Goal: Task Accomplishment & Management: Manage account settings

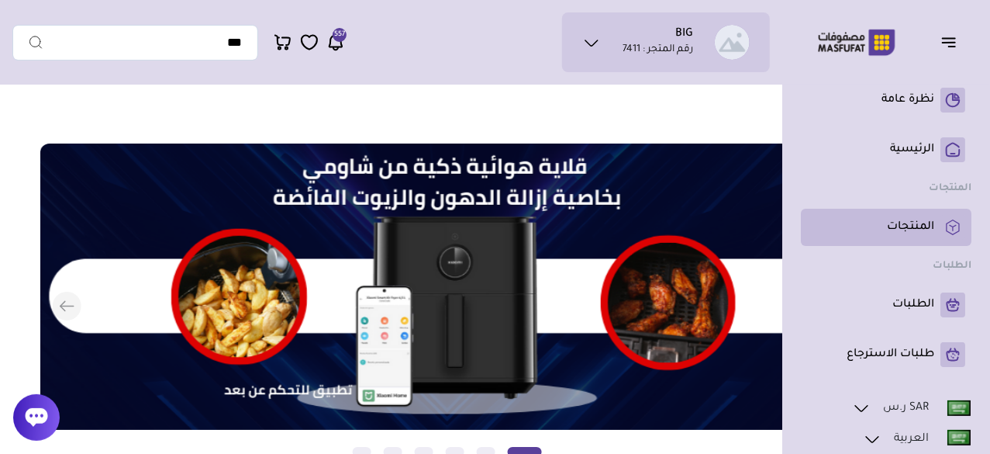
click at [903, 224] on p "المنتجات" at bounding box center [910, 227] width 47 height 16
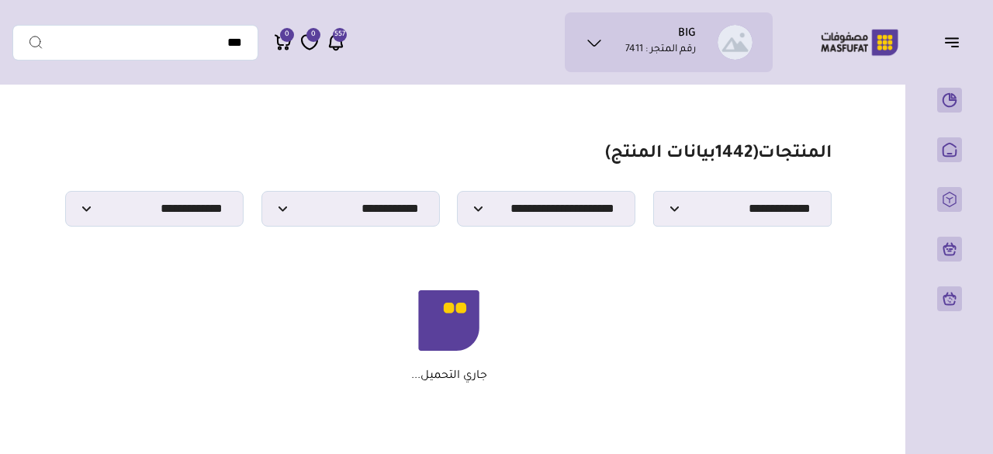
click at [629, 240] on section "مزامنة ( 0 ) تحديد الكل إلغاء التحديد المنتجات (" at bounding box center [448, 263] width 873 height 342
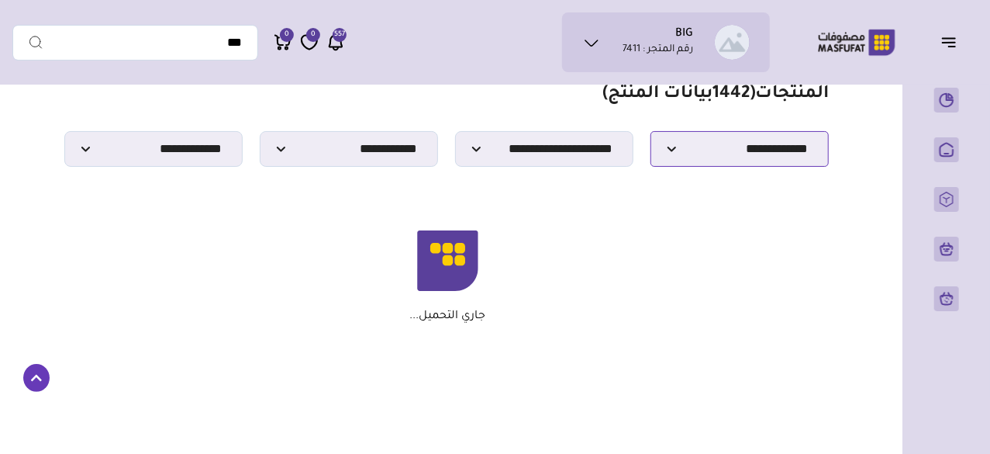
scroll to position [81, 0]
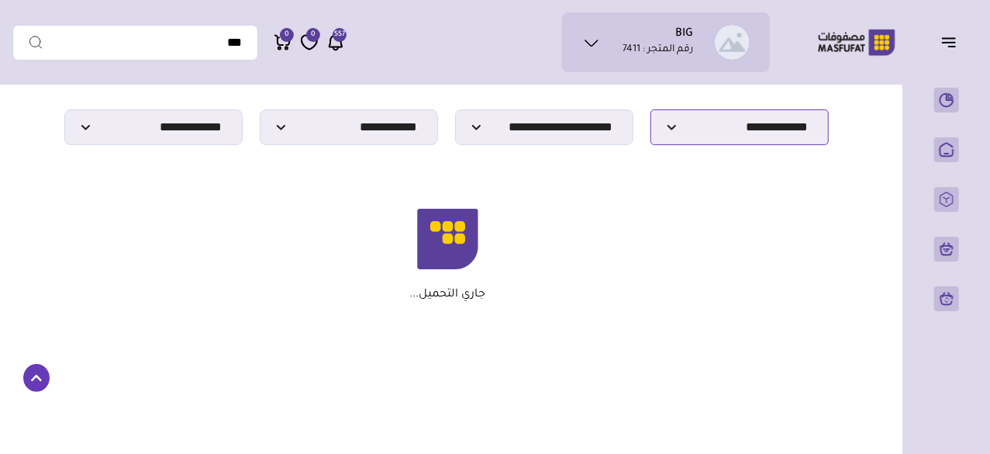
click at [687, 131] on select "**********" at bounding box center [740, 127] width 178 height 36
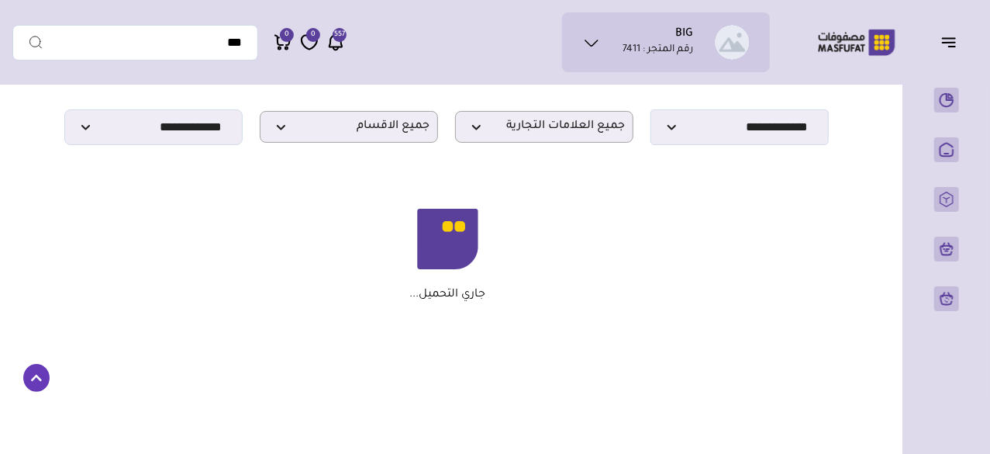
click at [540, 288] on div "جاري التحميل..." at bounding box center [448, 255] width 748 height 93
click at [340, 133] on span "جميع الاقسام" at bounding box center [348, 126] width 161 height 15
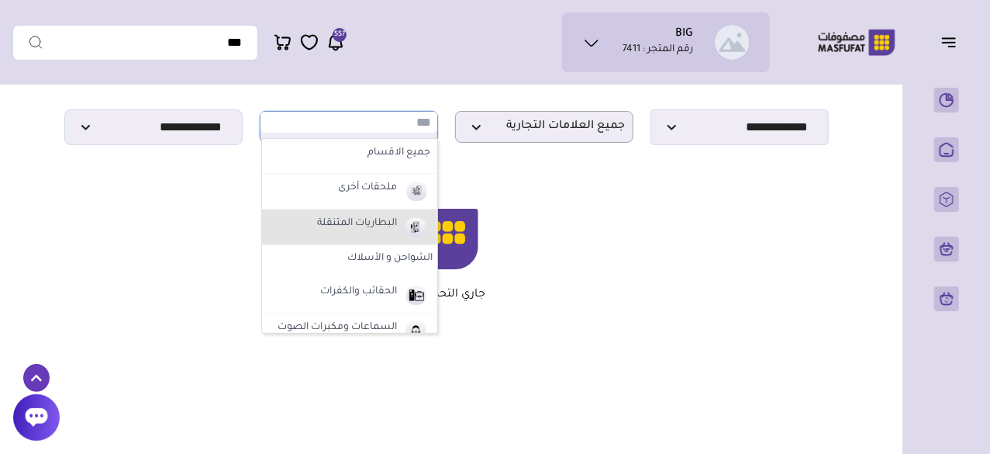
click at [366, 227] on label "البطاريات المتنقلة" at bounding box center [357, 224] width 85 height 20
select select "*"
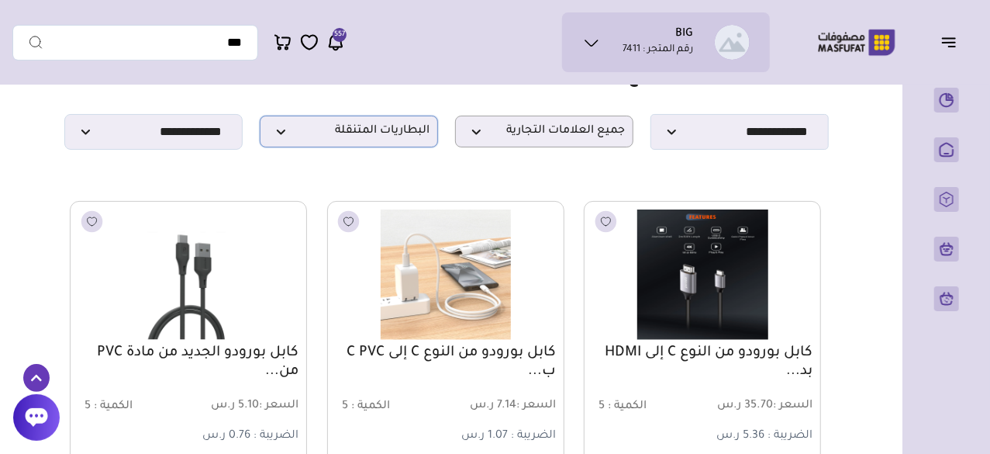
scroll to position [41, 0]
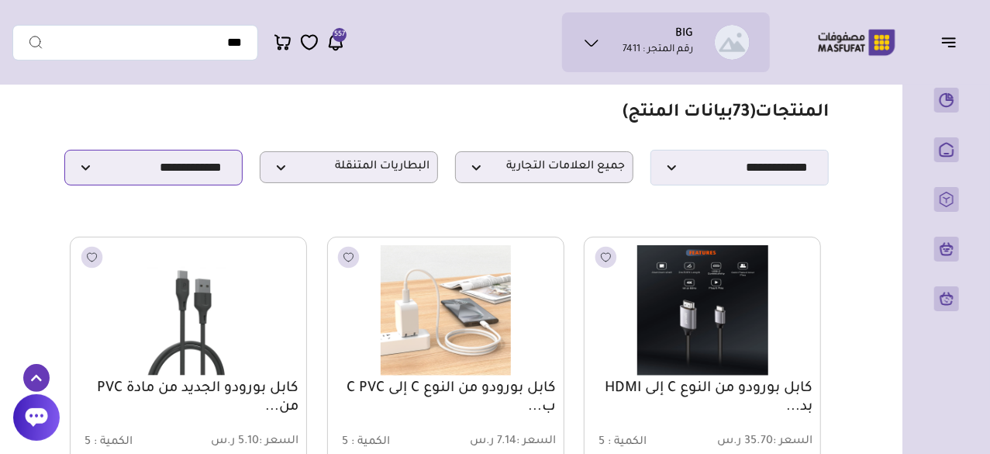
click at [168, 171] on select "**********" at bounding box center [153, 168] width 178 height 36
select select
click at [64, 154] on select "**********" at bounding box center [153, 168] width 178 height 36
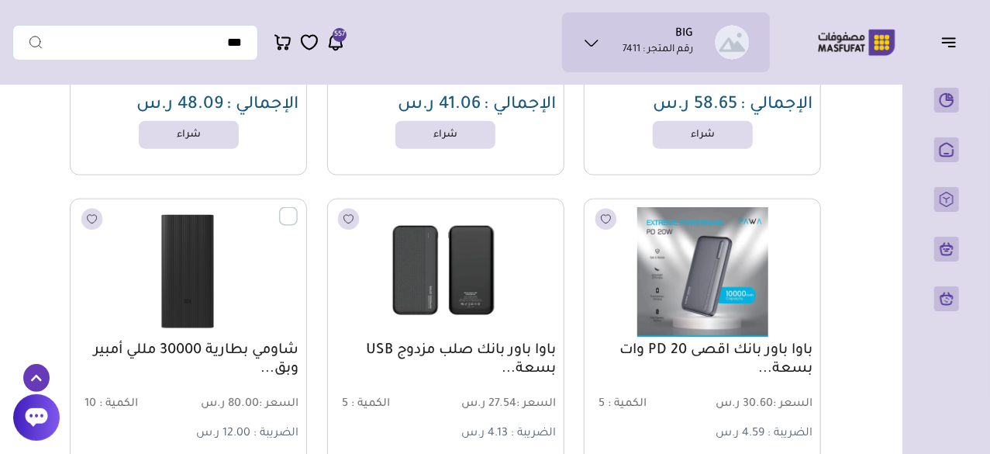
scroll to position [797, 0]
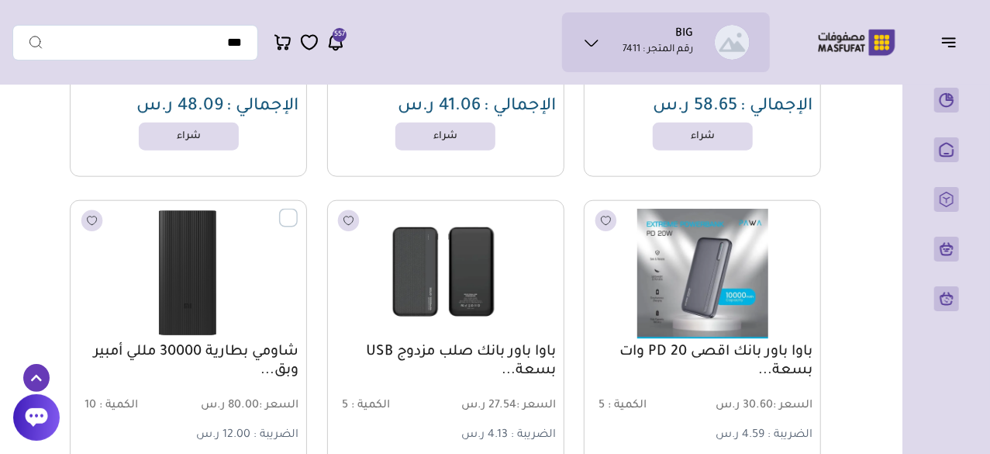
click at [298, 210] on label at bounding box center [298, 210] width 0 height 2
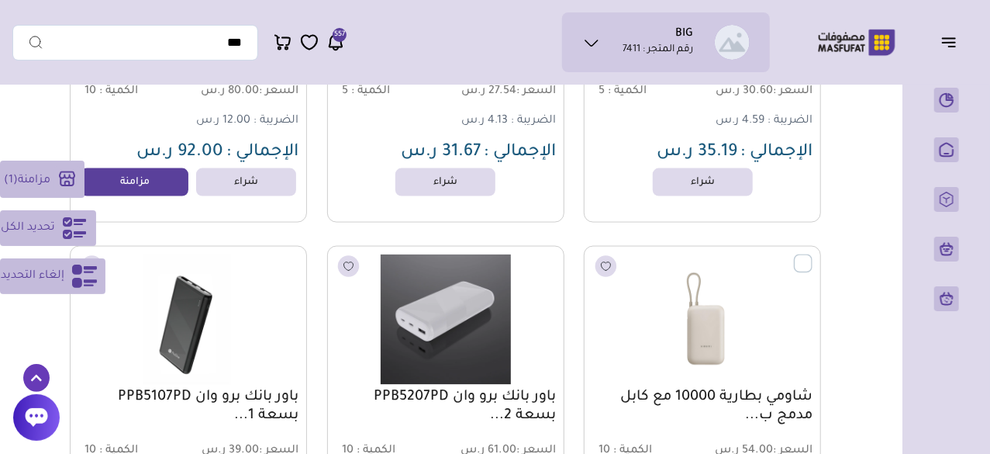
scroll to position [1180, 0]
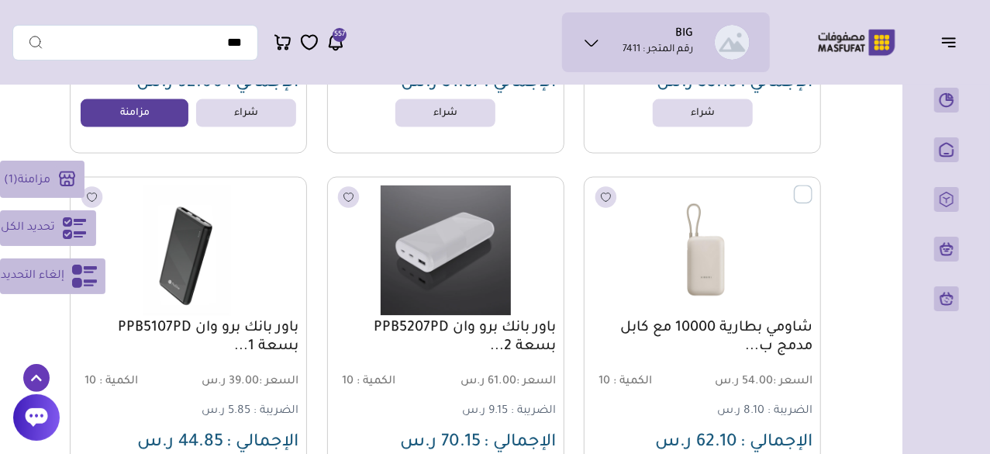
click at [71, 223] on icon at bounding box center [74, 228] width 23 height 22
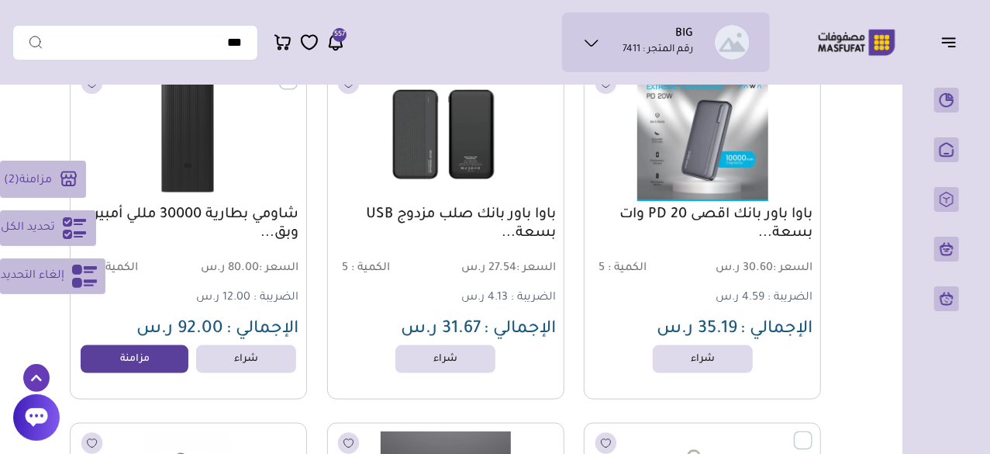
scroll to position [933, 0]
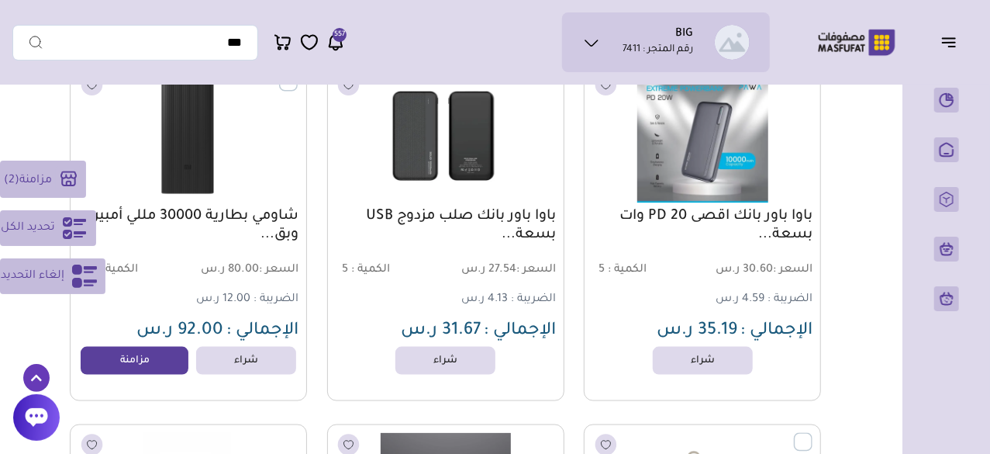
click at [63, 168] on rect at bounding box center [69, 179] width 26 height 26
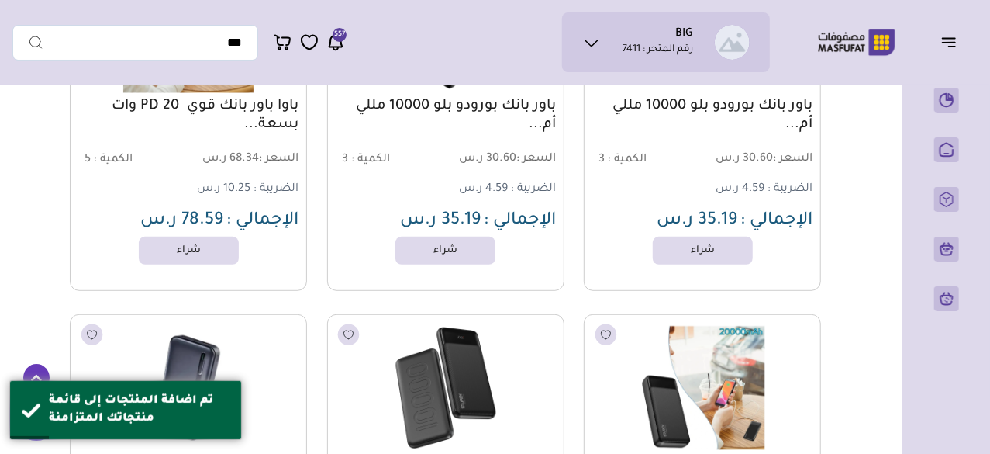
scroll to position [0, 0]
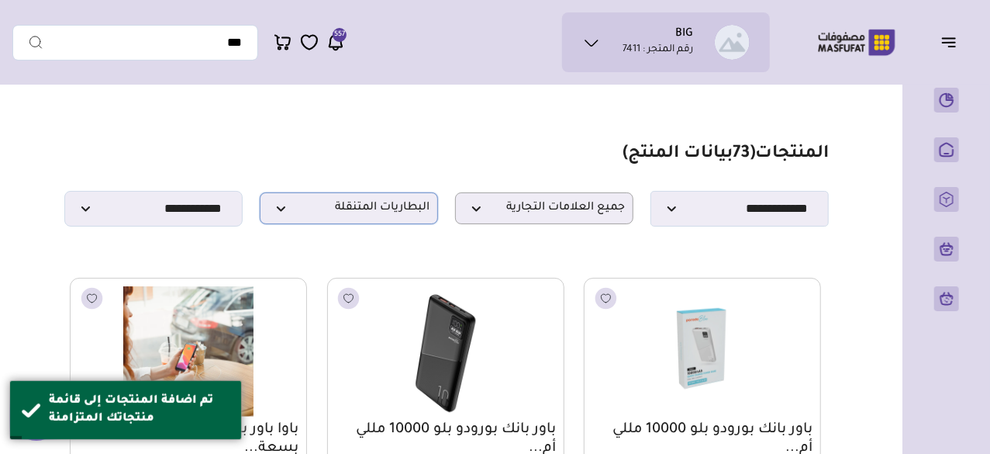
click at [365, 213] on span "البطاريات المتنقلة" at bounding box center [348, 208] width 161 height 15
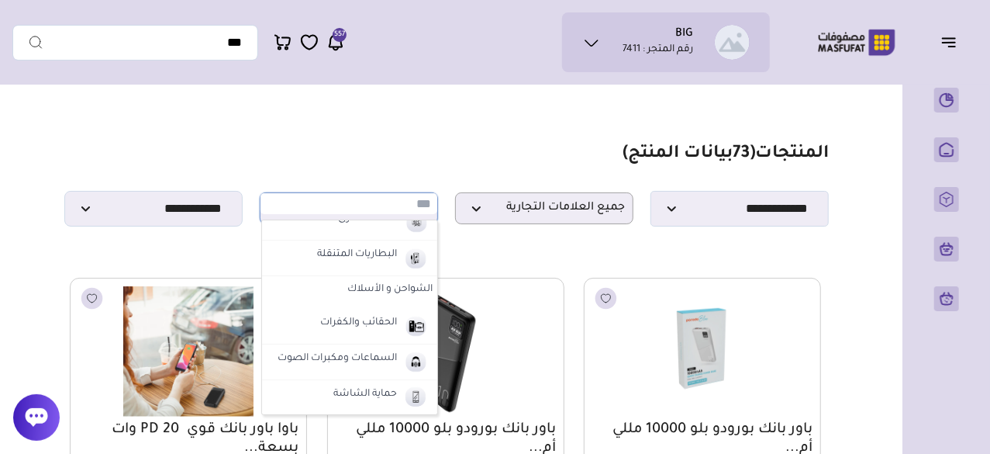
scroll to position [62, 0]
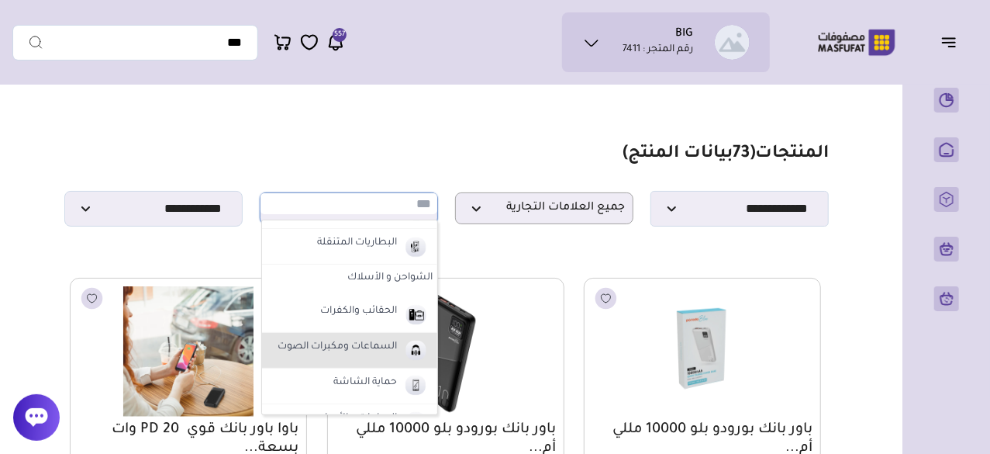
drag, startPoint x: 391, startPoint y: 345, endPoint x: 342, endPoint y: 350, distance: 49.1
click at [342, 350] on label "السماعات ومكبرات الصوت" at bounding box center [337, 347] width 124 height 20
select select "*"
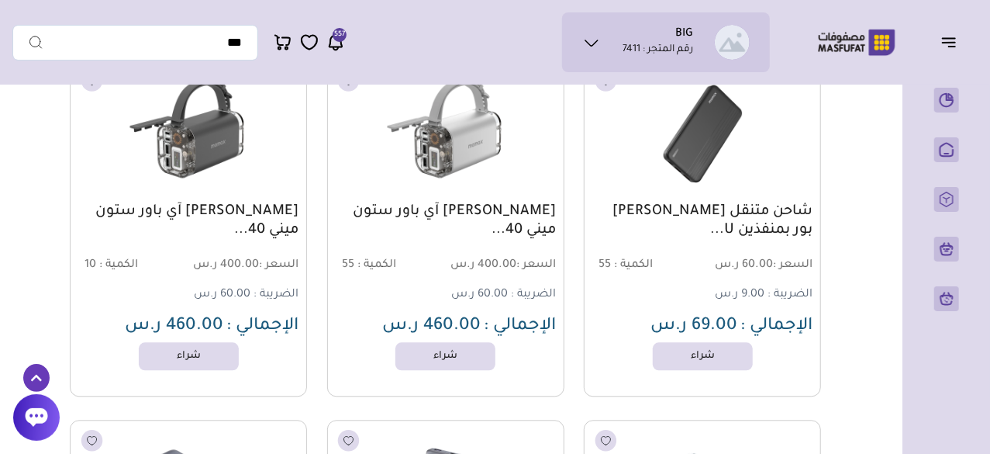
scroll to position [0, 0]
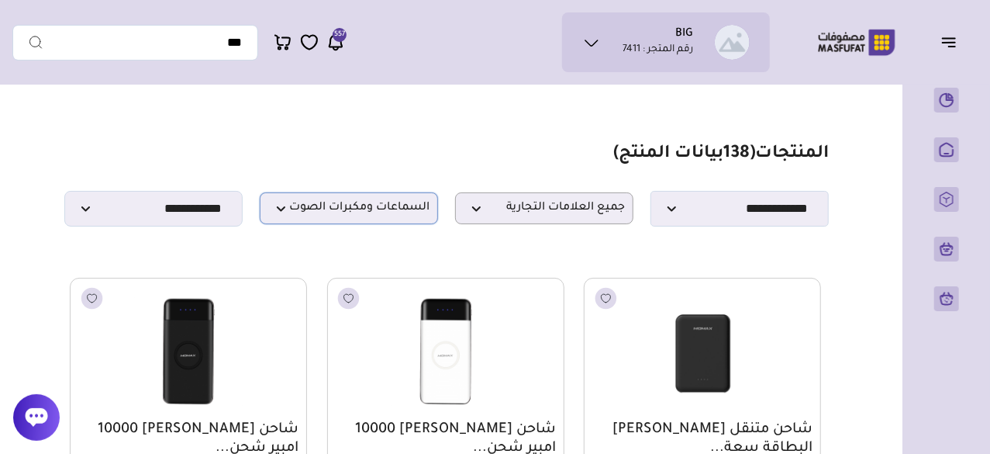
click at [307, 213] on span "السماعات ومكبرات الصوت" at bounding box center [348, 208] width 161 height 15
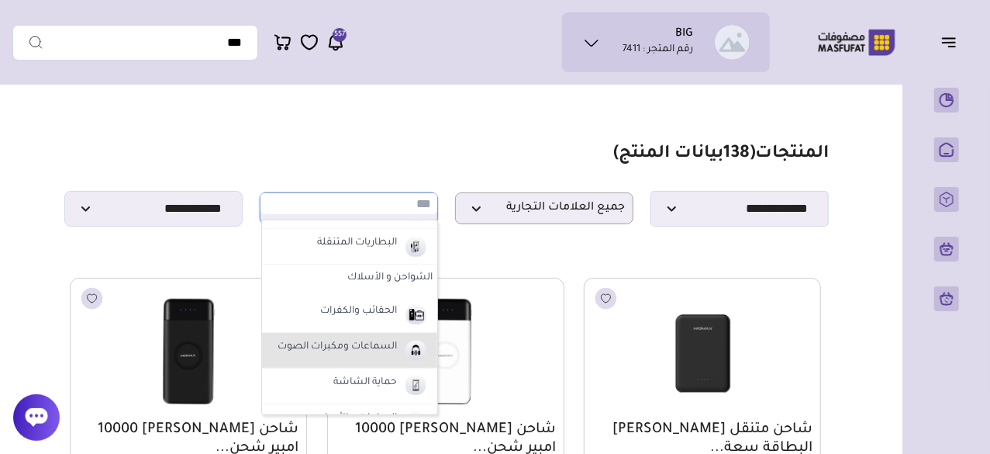
click at [366, 346] on label "السماعات ومكبرات الصوت" at bounding box center [337, 347] width 124 height 20
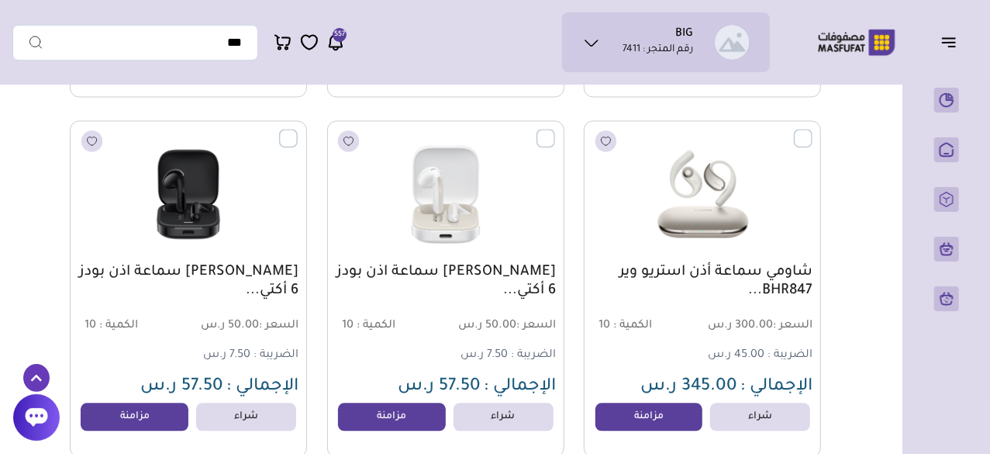
scroll to position [1595, 0]
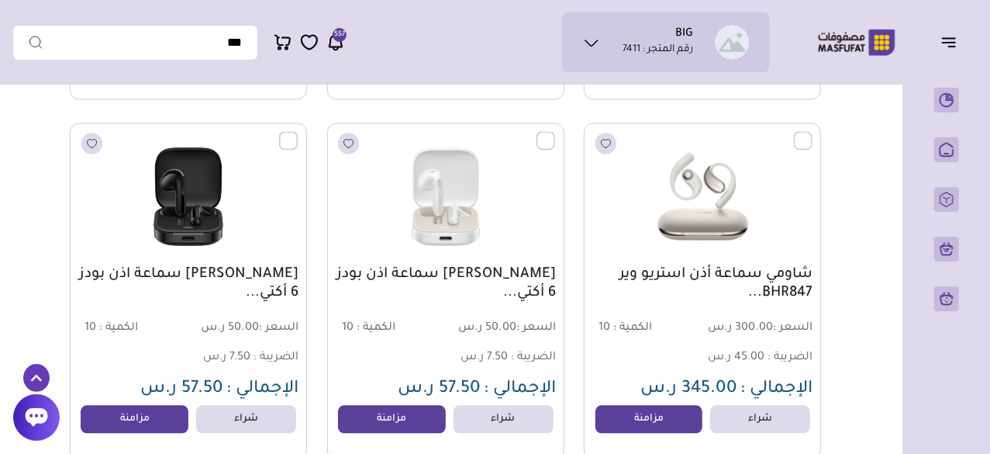
click at [298, 133] on label at bounding box center [298, 132] width 0 height 2
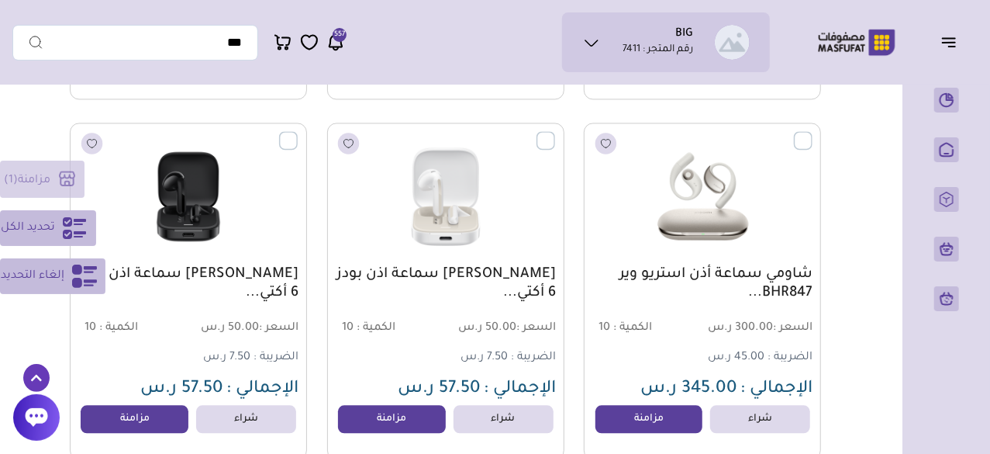
click at [66, 230] on icon at bounding box center [74, 228] width 23 height 22
click at [68, 177] on div "مزامنة ( 5 ) تحديد الكل إلغاء التحديد" at bounding box center [52, 227] width 105 height 133
drag, startPoint x: 137, startPoint y: 423, endPoint x: 129, endPoint y: 438, distance: 17.3
click at [129, 434] on link "مزامنة" at bounding box center [134, 418] width 118 height 31
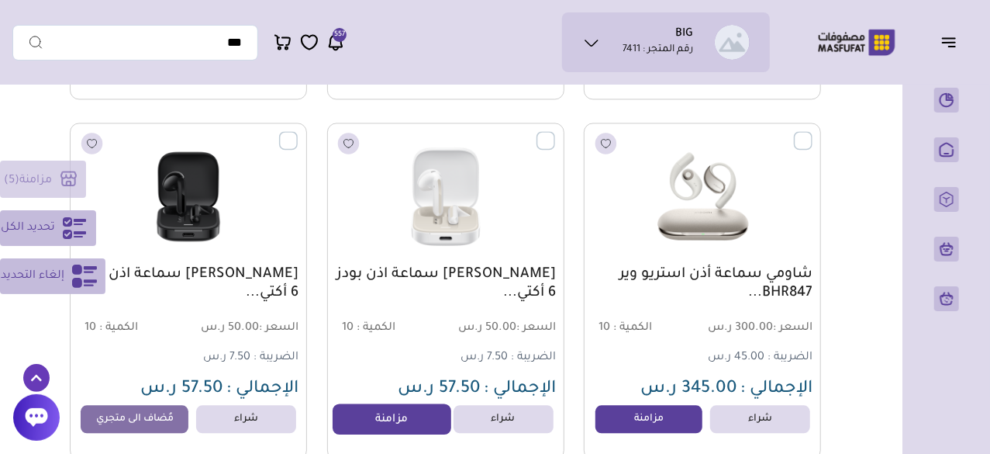
click at [372, 427] on link "مزامنة" at bounding box center [392, 418] width 118 height 31
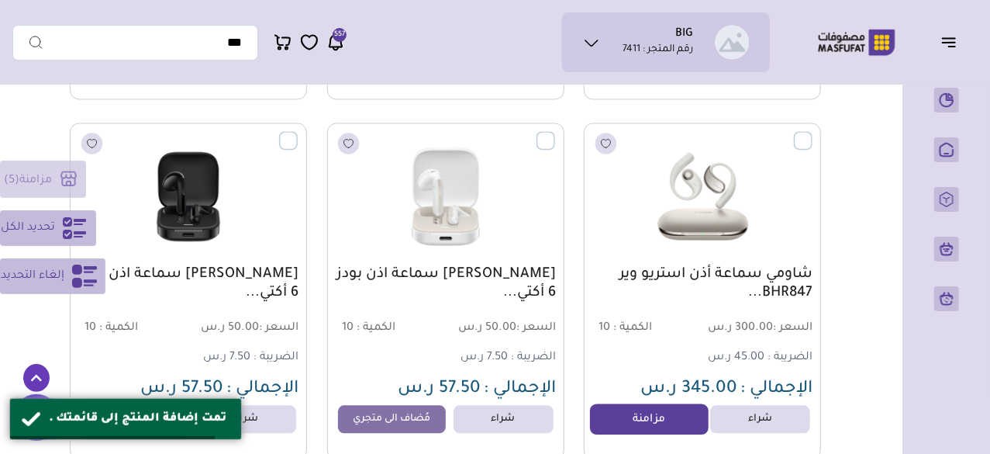
click at [645, 422] on link "مزامنة" at bounding box center [649, 418] width 118 height 31
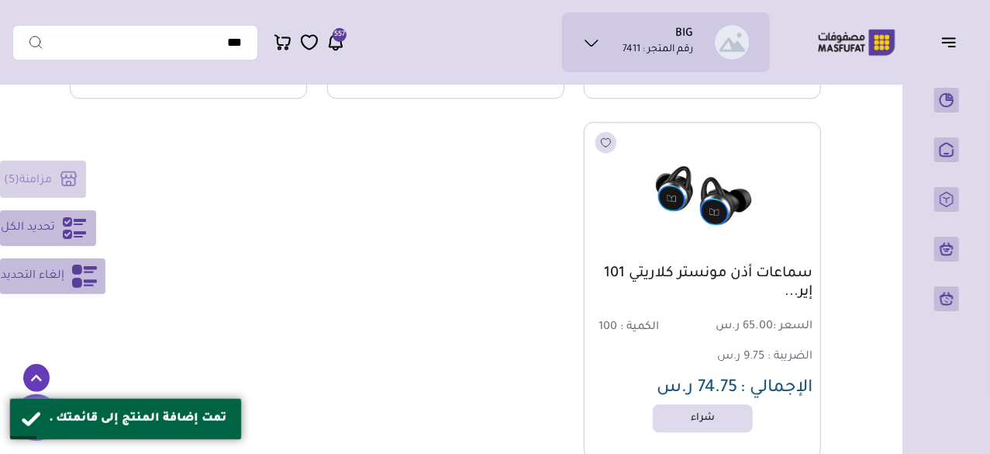
scroll to position [4760, 0]
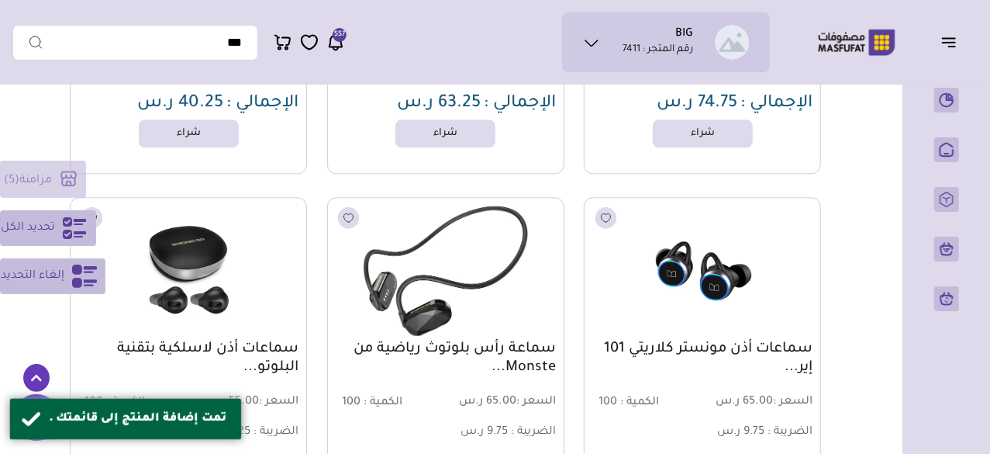
click at [334, 42] on icon at bounding box center [336, 42] width 19 height 19
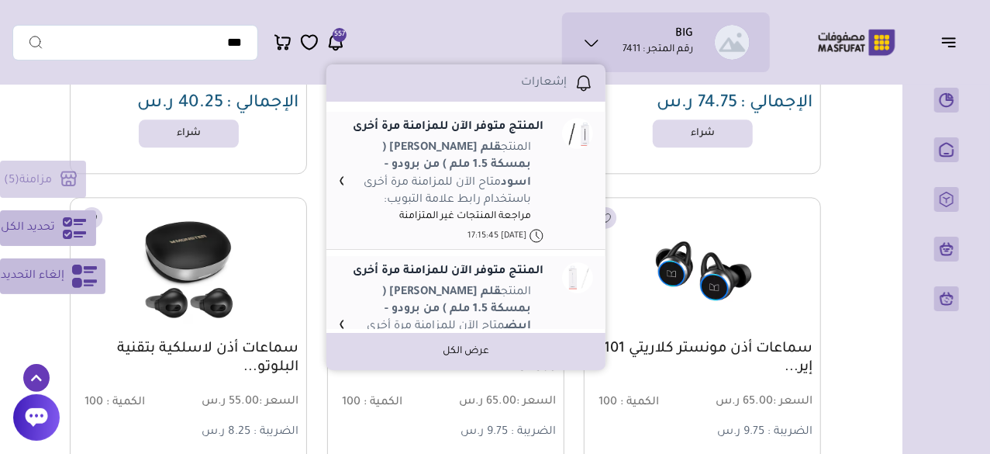
click at [264, 274] on img at bounding box center [188, 270] width 240 height 143
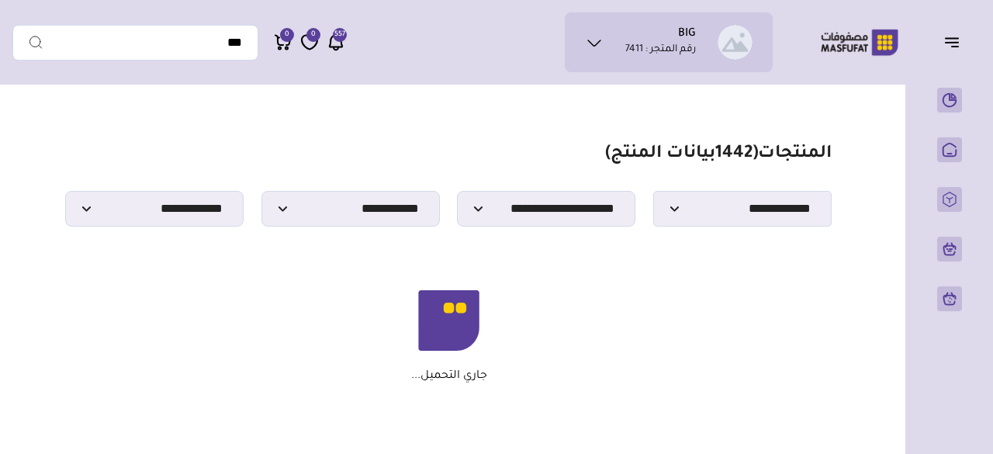
click at [219, 159] on section "**********" at bounding box center [449, 184] width 766 height 83
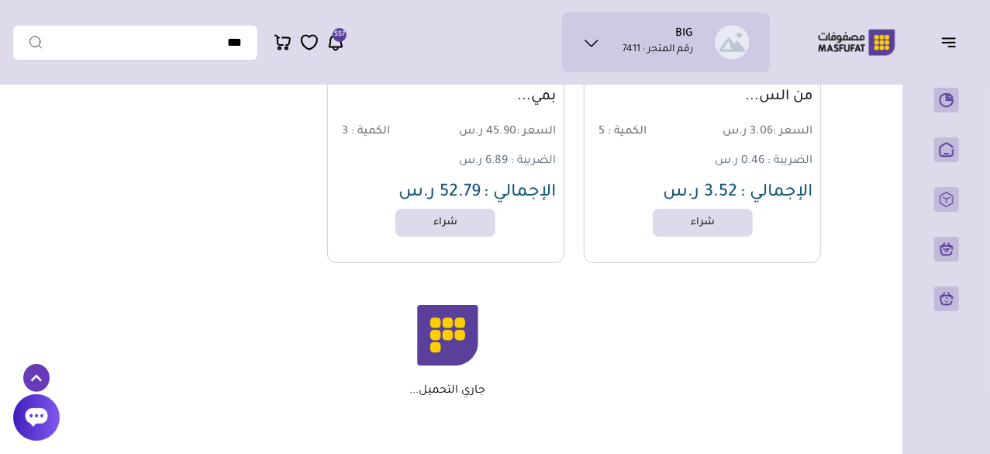
scroll to position [2510, 0]
click at [579, 41] on ul "BIG رقم المتجر : 7411" at bounding box center [666, 42] width 183 height 35
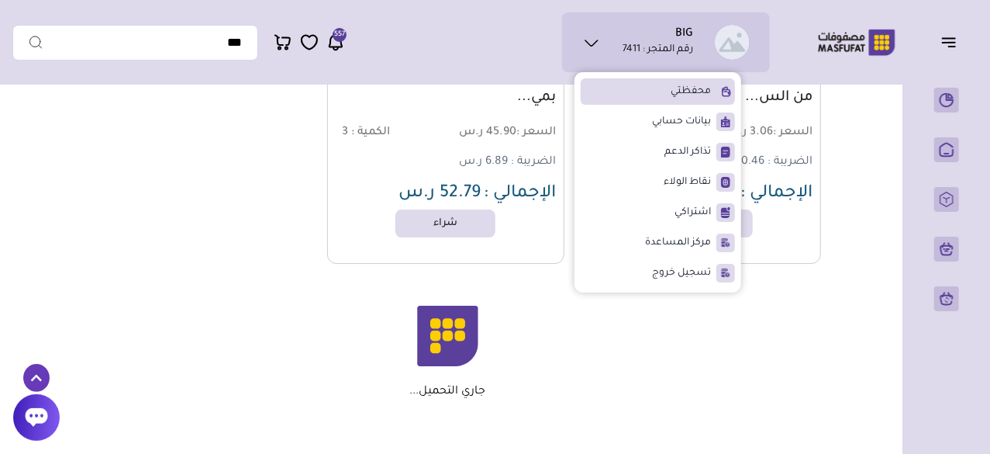
click at [711, 102] on li "محفظتي" at bounding box center [658, 91] width 154 height 26
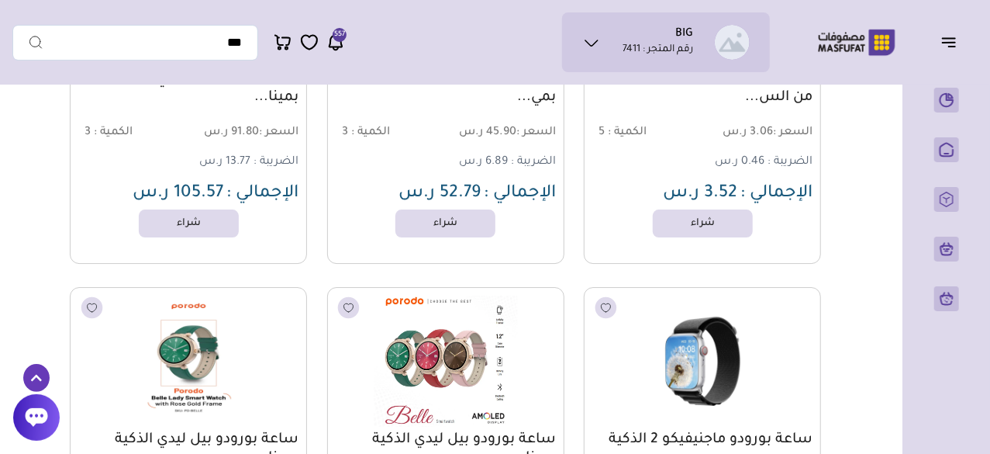
scroll to position [2859, 0]
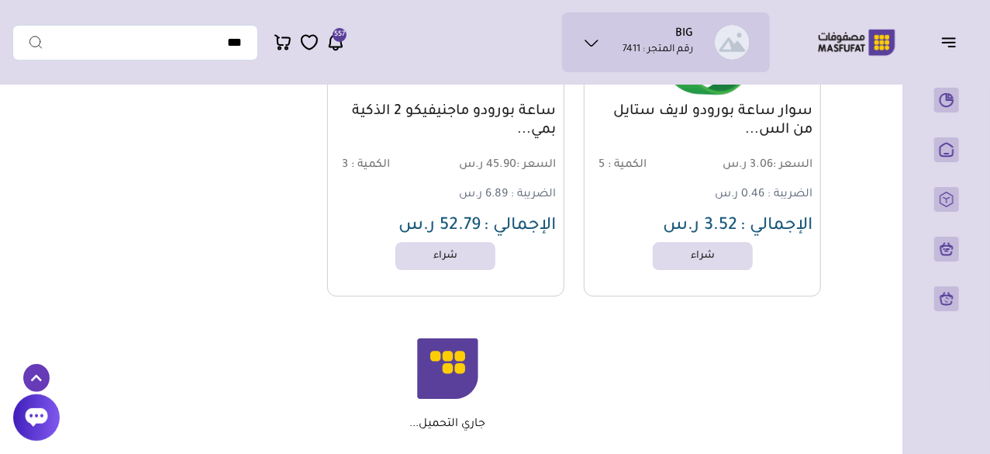
scroll to position [2457, 0]
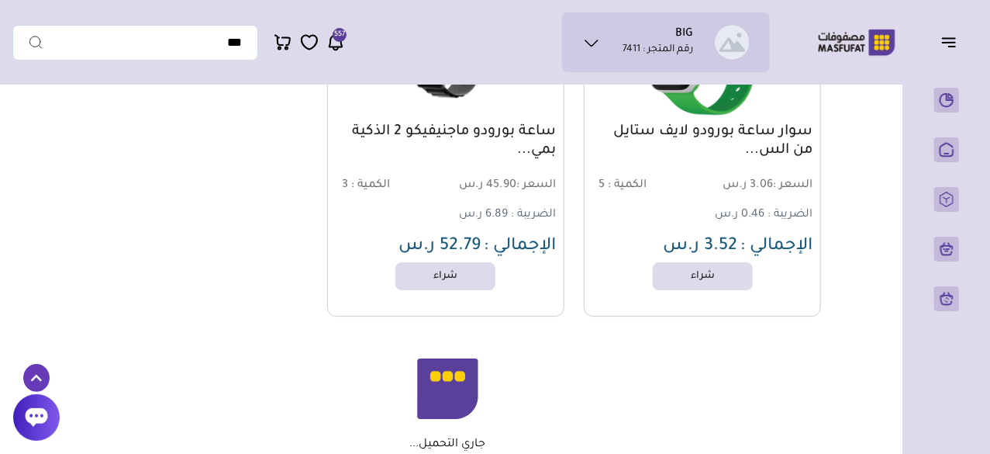
click at [337, 41] on span "557" at bounding box center [339, 35] width 11 height 14
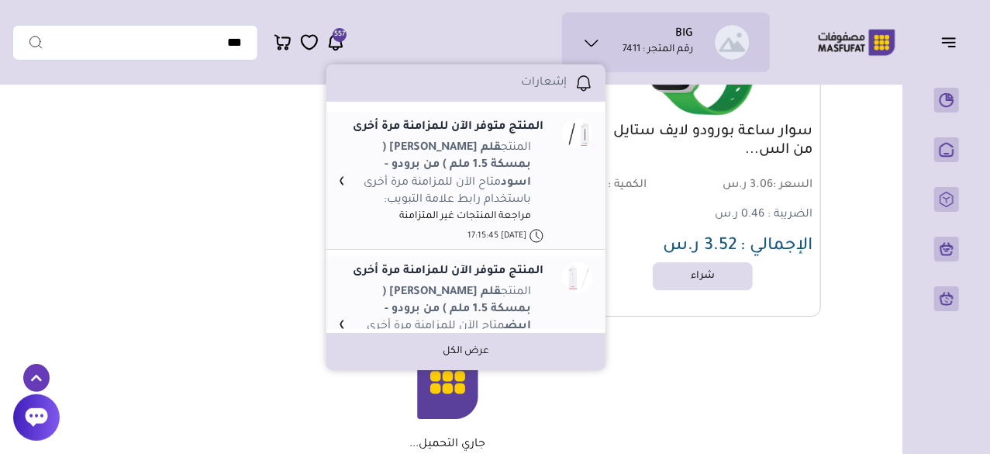
click at [465, 281] on link "المنتج متوفر الآن للمزامنة مرة أخرى" at bounding box center [448, 271] width 191 height 19
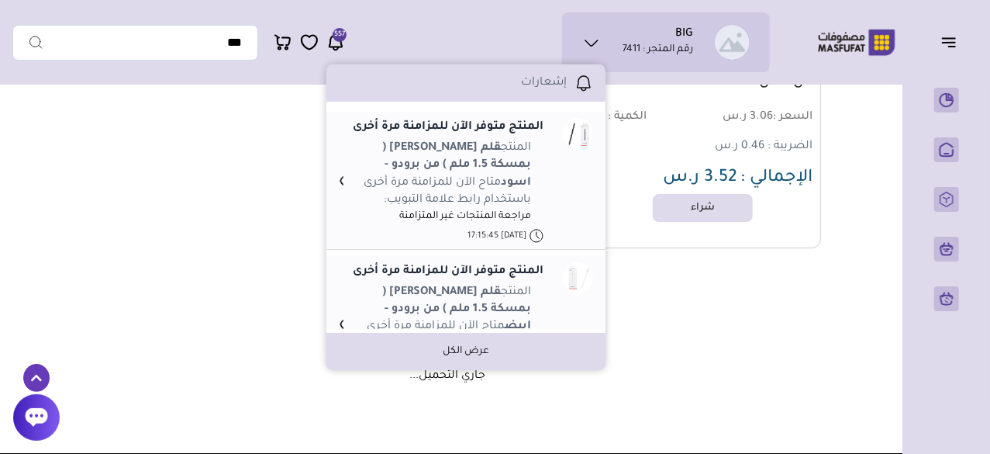
click at [444, 348] on link "عرض الكل" at bounding box center [466, 351] width 47 height 14
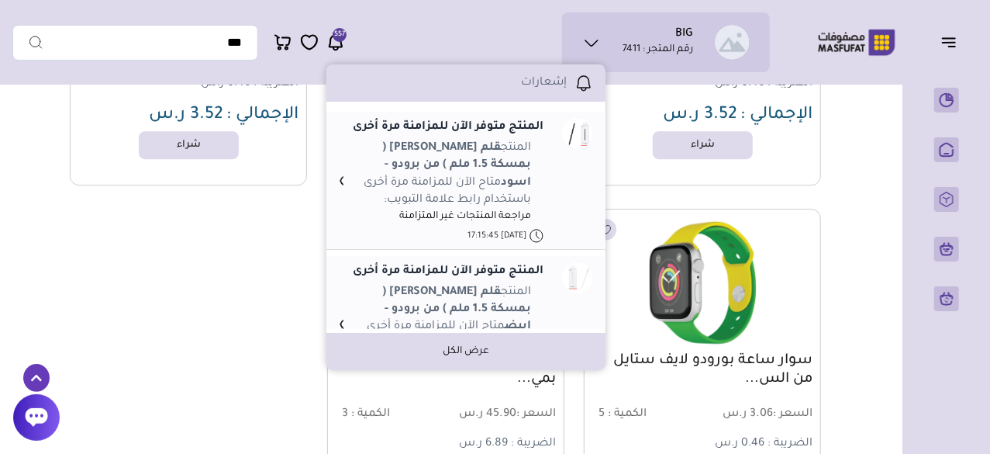
scroll to position [2200, 0]
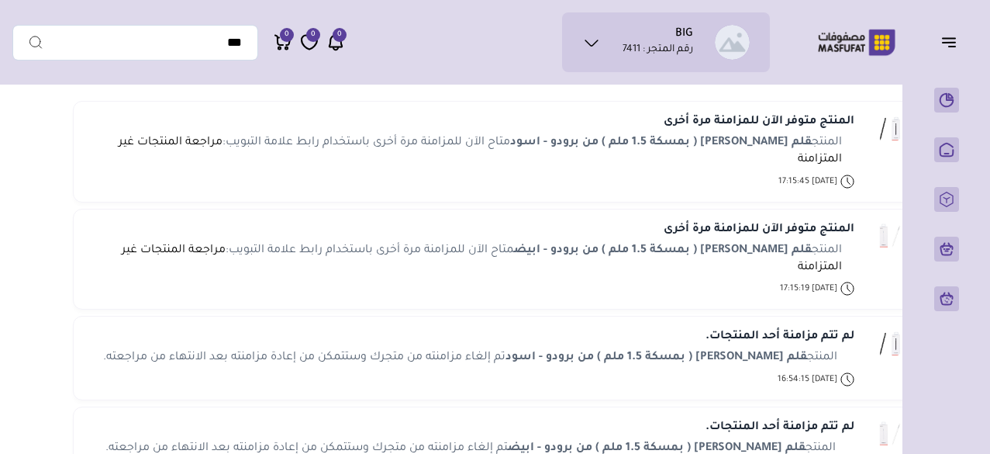
click at [851, 175] on icon at bounding box center [848, 182] width 14 height 14
click at [796, 155] on link "مراجعة المنتجات غير المتزامنة" at bounding box center [481, 151] width 724 height 29
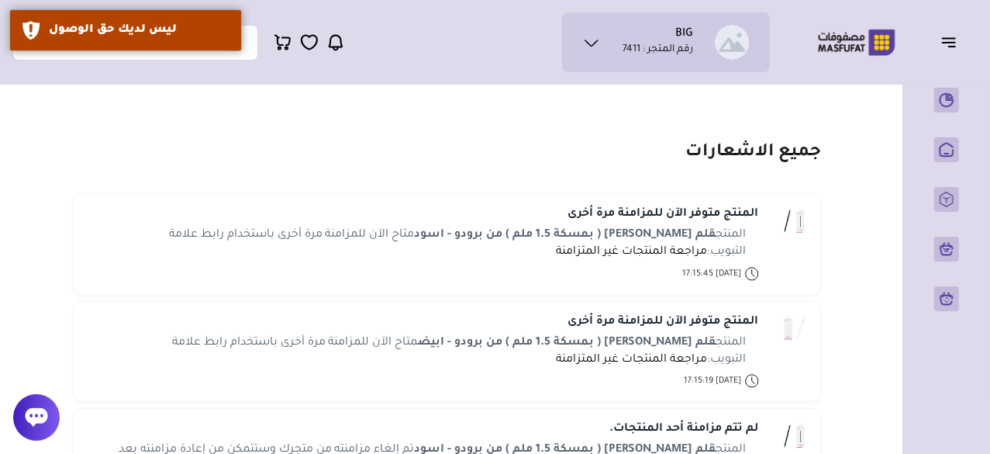
click at [589, 47] on icon at bounding box center [591, 42] width 19 height 19
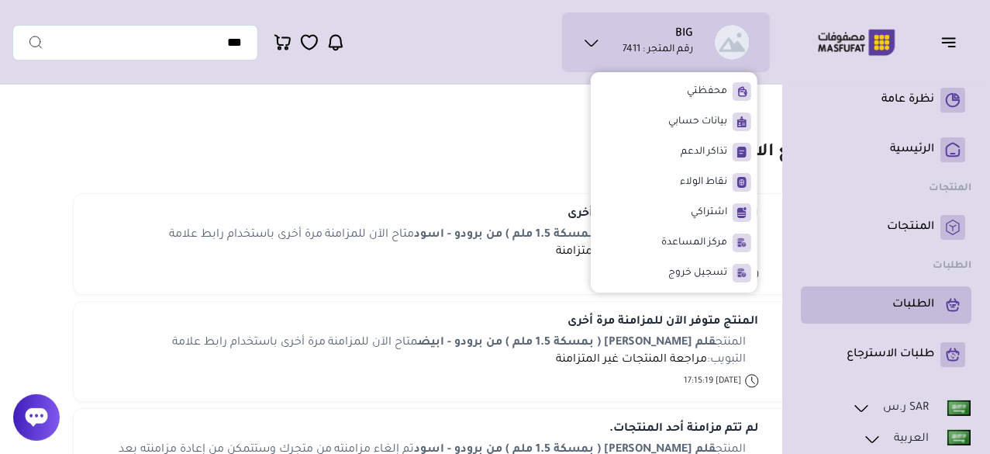
click at [880, 299] on link "الطلبات" at bounding box center [886, 304] width 158 height 25
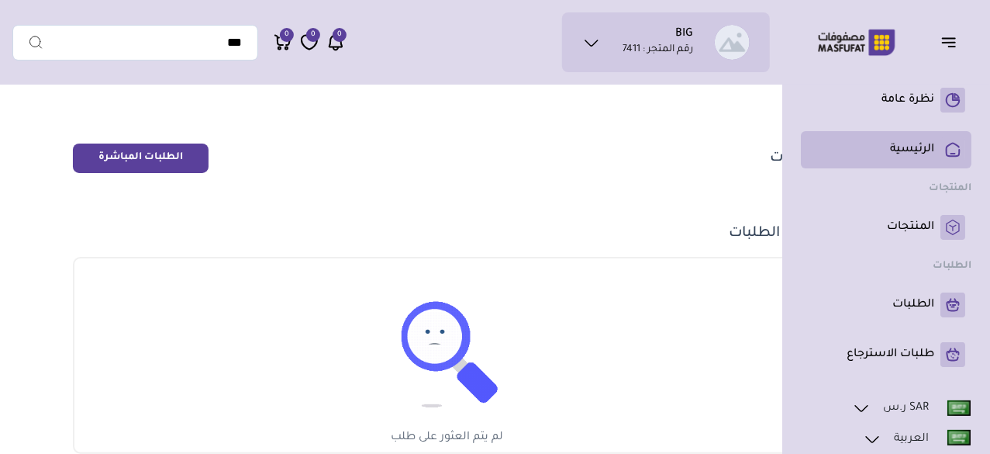
click at [932, 153] on p "الرئيسية" at bounding box center [912, 150] width 44 height 16
click at [883, 147] on link "الرئيسية" at bounding box center [886, 149] width 158 height 25
click at [928, 148] on p "الرئيسية" at bounding box center [912, 150] width 44 height 16
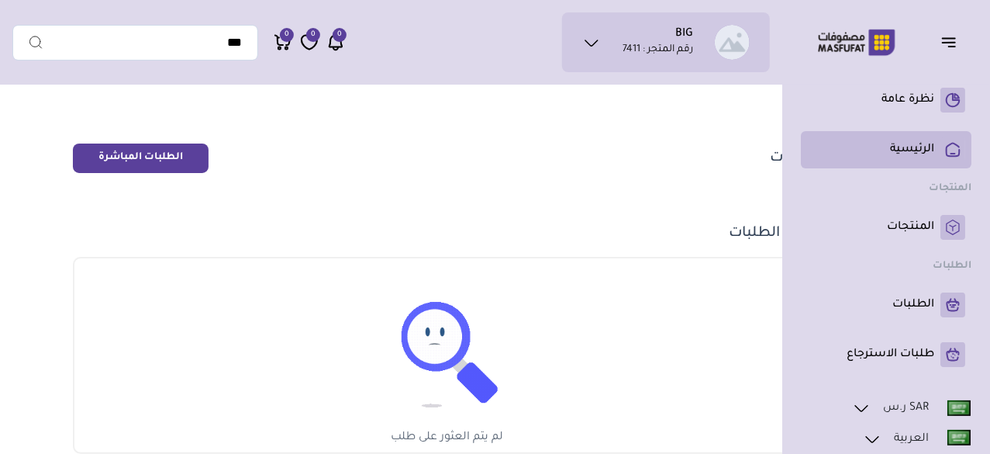
click at [928, 148] on p "الرئيسية" at bounding box center [912, 150] width 44 height 16
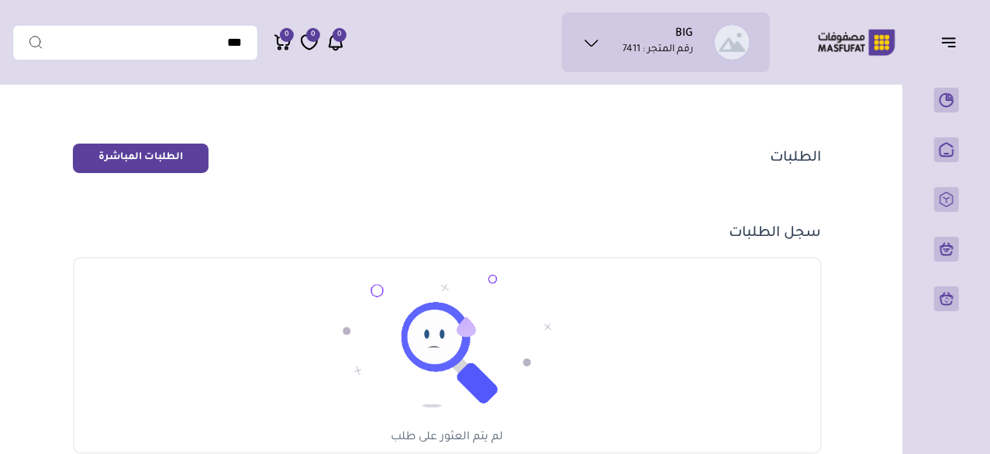
click at [948, 43] on icon "button" at bounding box center [949, 43] width 12 height 0
click at [948, 44] on icon "button" at bounding box center [949, 42] width 19 height 19
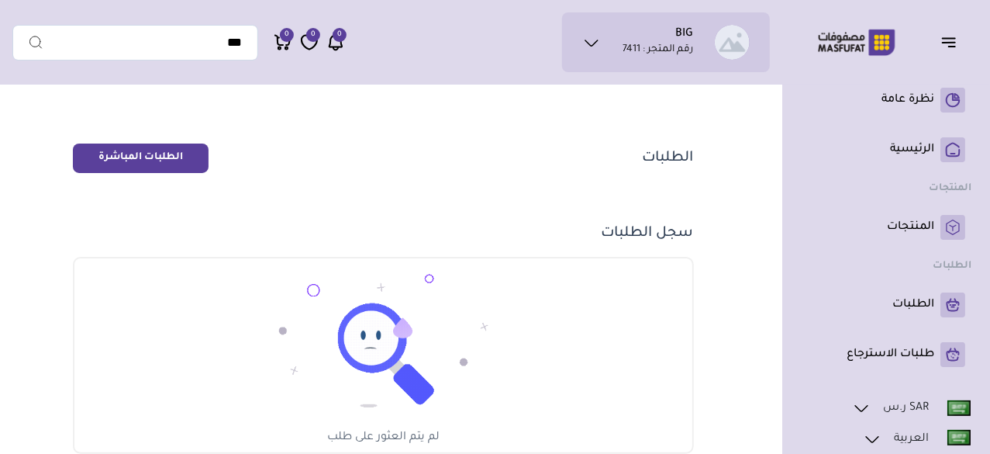
click at [948, 44] on icon "button" at bounding box center [949, 42] width 19 height 19
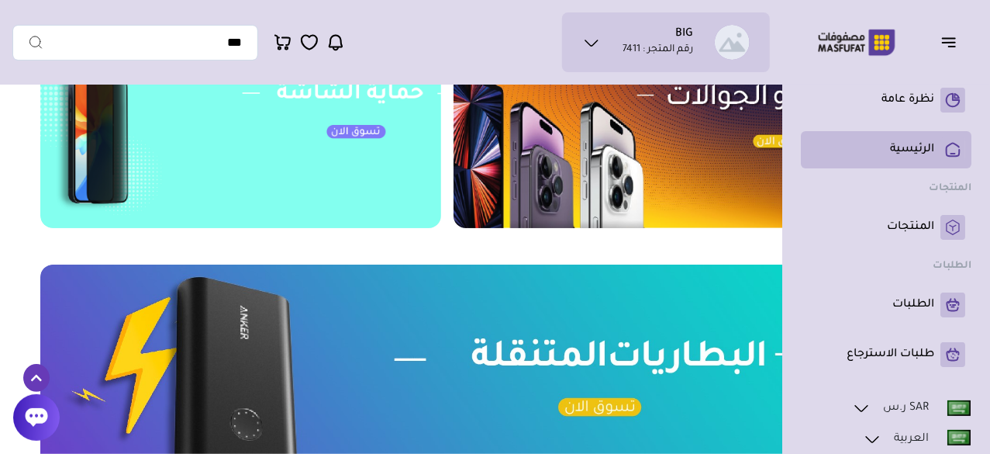
scroll to position [1180, 0]
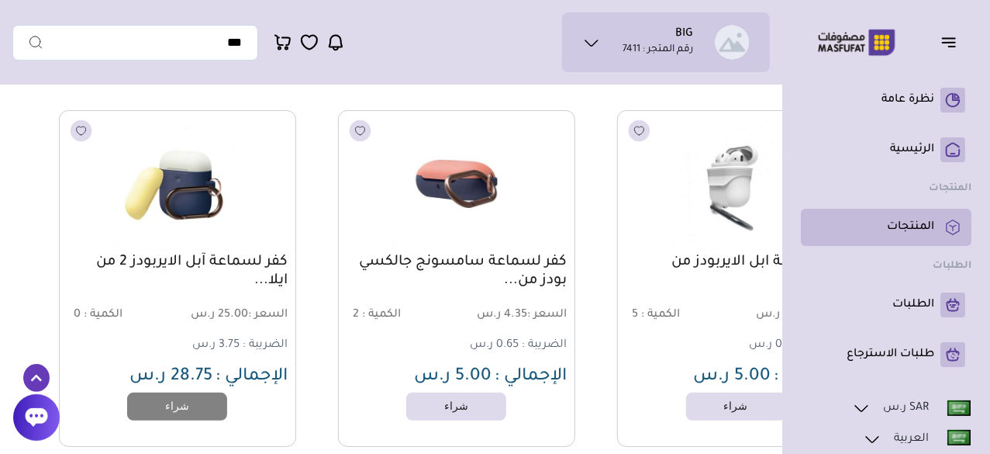
click at [938, 232] on link "المنتجات" at bounding box center [886, 227] width 158 height 25
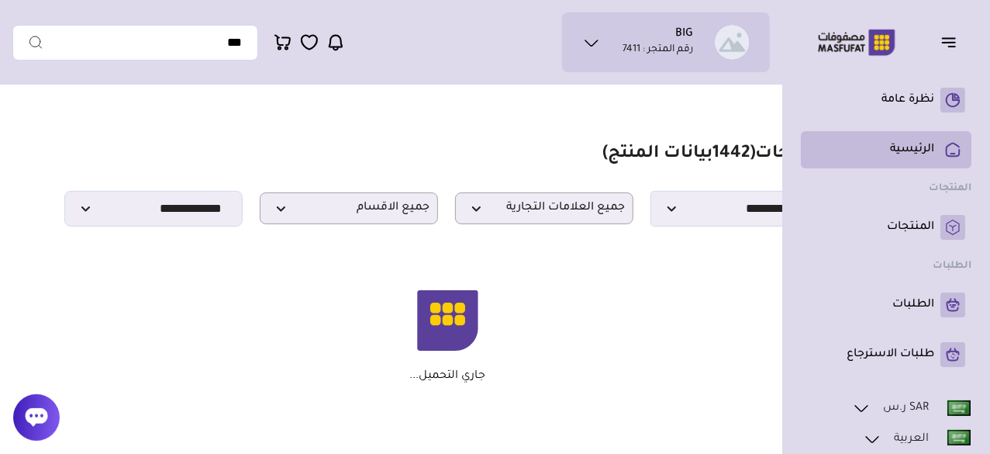
click at [920, 148] on p "الرئيسية" at bounding box center [912, 150] width 44 height 16
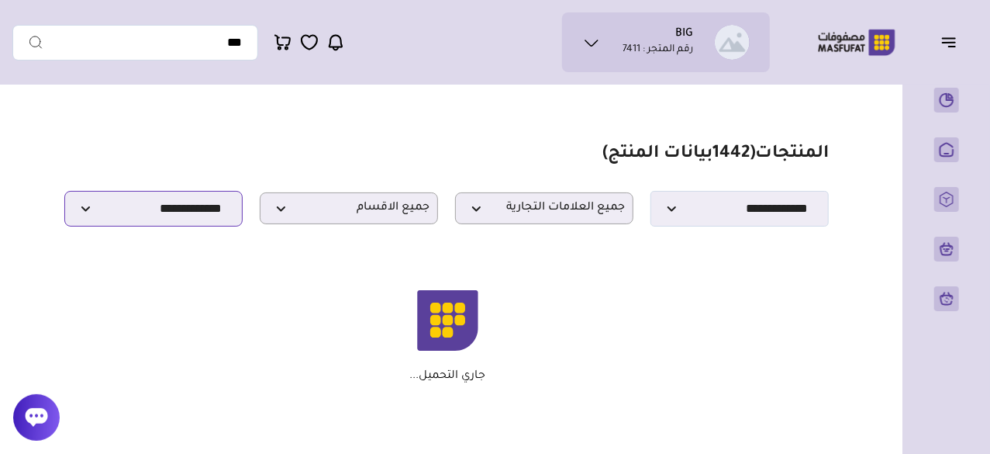
click at [155, 226] on select "**********" at bounding box center [153, 209] width 178 height 36
select select
click at [64, 195] on select "**********" at bounding box center [153, 209] width 178 height 36
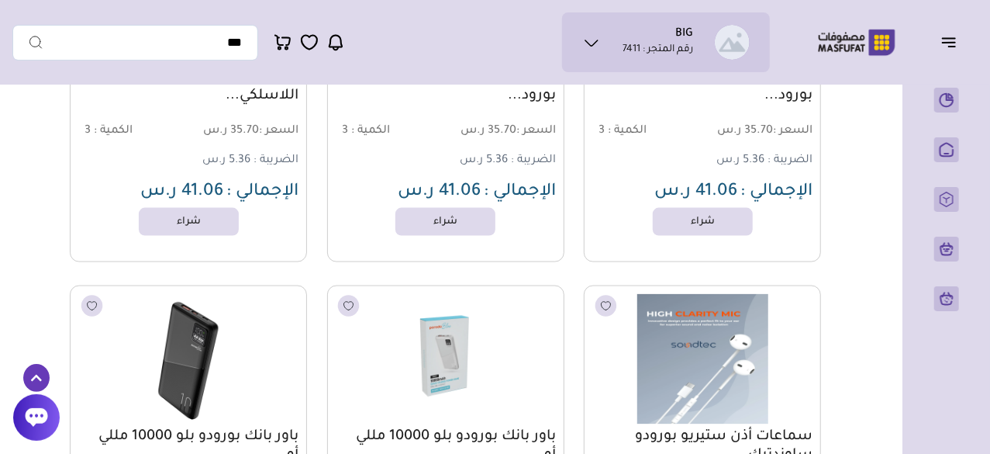
scroll to position [1074, 0]
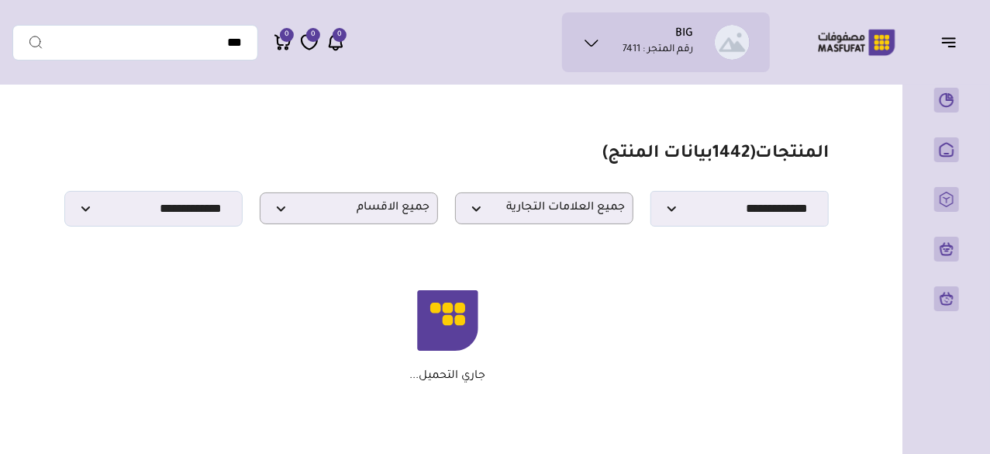
click at [585, 38] on icon at bounding box center [591, 42] width 19 height 19
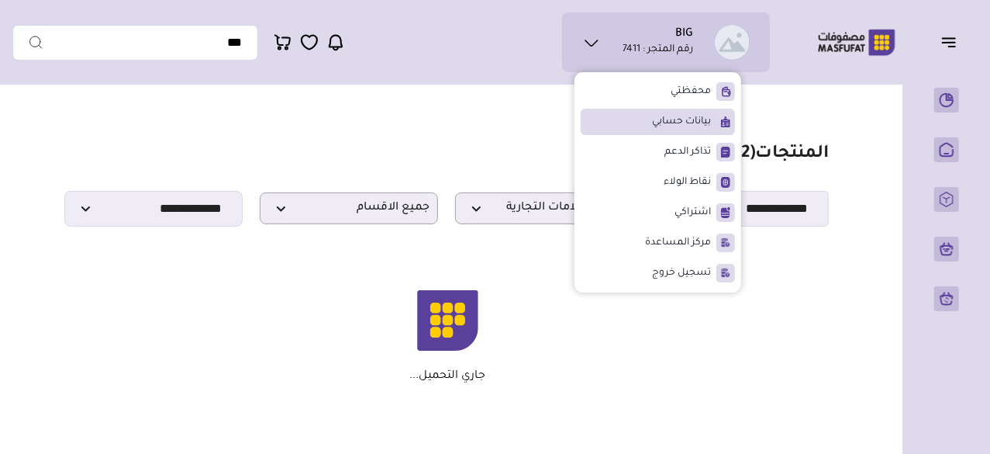
click at [689, 119] on span "بيانات حسابي" at bounding box center [681, 122] width 59 height 16
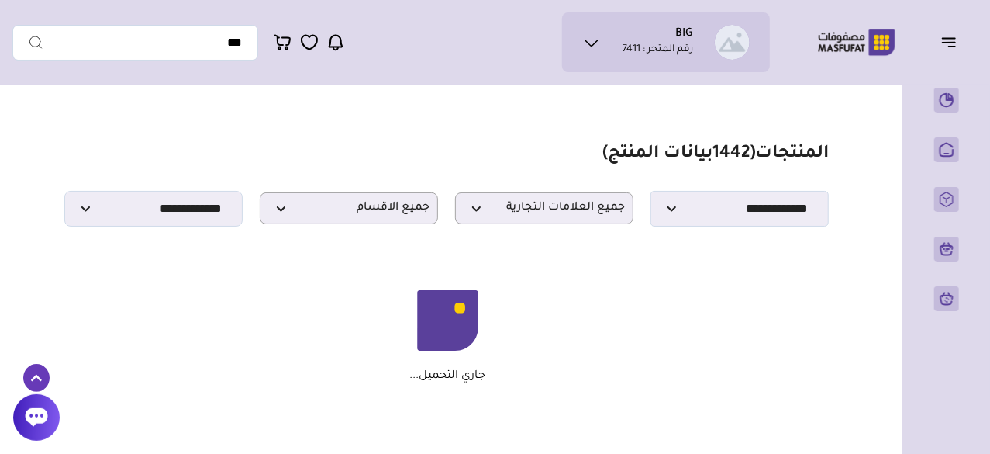
scroll to position [472, 0]
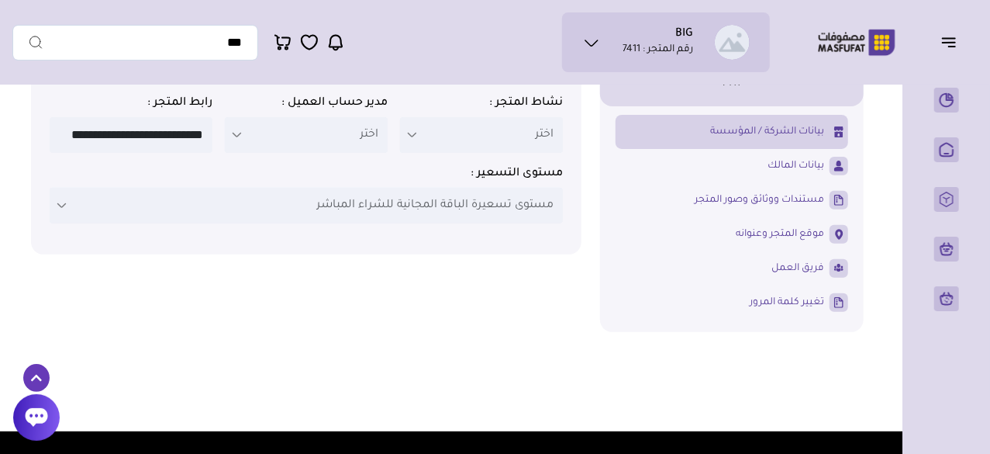
scroll to position [216, 0]
